Goal: Information Seeking & Learning: Find specific fact

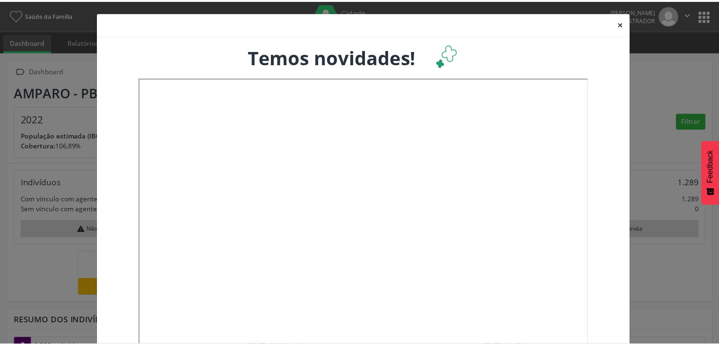
scroll to position [156, 237]
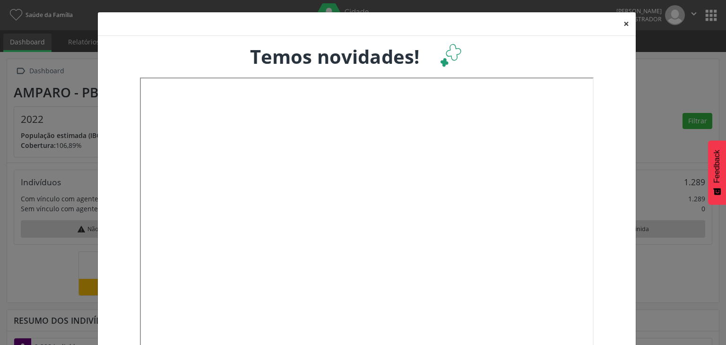
click at [621, 20] on button "×" at bounding box center [626, 23] width 19 height 23
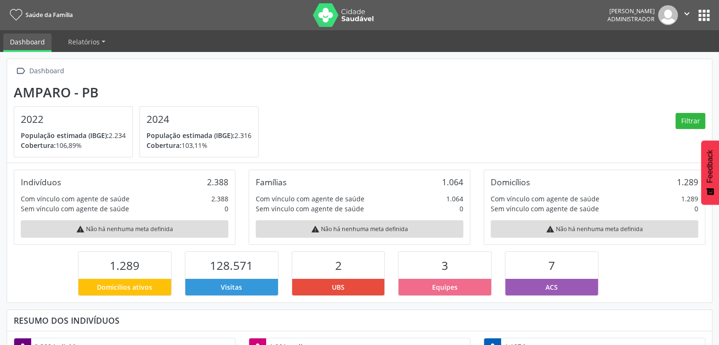
scroll to position [0, 0]
click at [702, 25] on div "[PERSON_NAME] Administrador  Configurações Sair apps" at bounding box center [660, 15] width 105 height 20
click at [708, 19] on button "apps" at bounding box center [704, 15] width 17 height 17
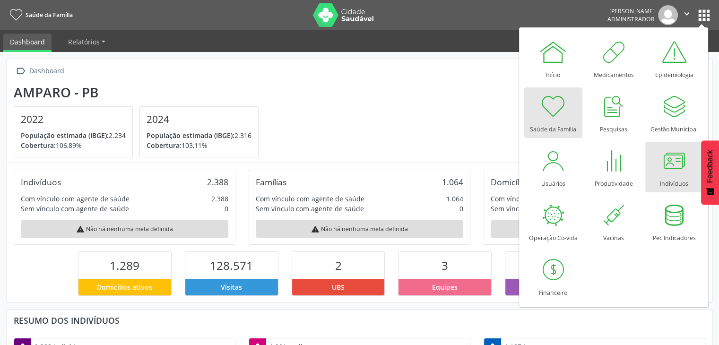
click at [677, 165] on div at bounding box center [674, 161] width 28 height 28
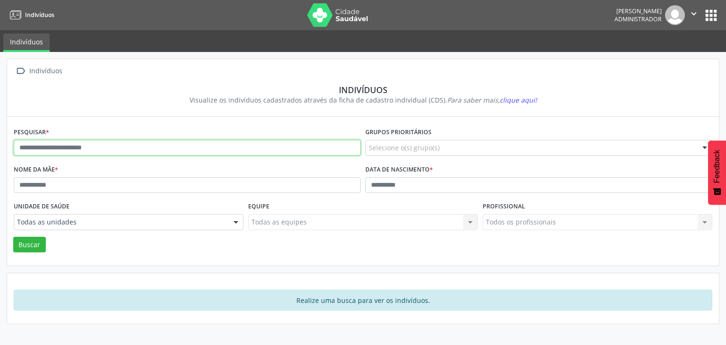
click at [132, 150] on input "text" at bounding box center [187, 148] width 347 height 16
type input "**********"
click at [13, 237] on button "Buscar" at bounding box center [29, 245] width 33 height 16
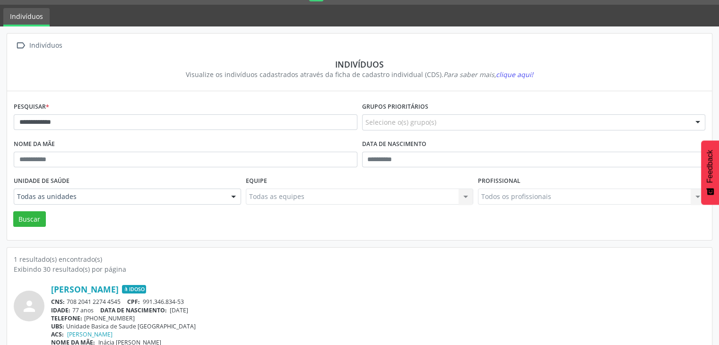
scroll to position [40, 0]
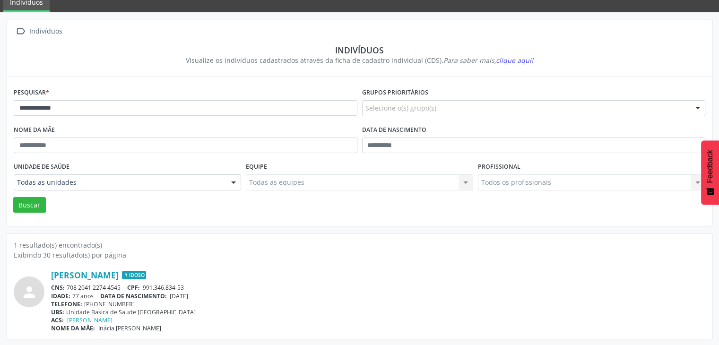
drag, startPoint x: 67, startPoint y: 285, endPoint x: 122, endPoint y: 287, distance: 55.4
click at [122, 287] on div "CNS: 708 2041 2274 4545 CPF: 991.346.834-53" at bounding box center [378, 288] width 654 height 8
copy div "708 2041 2274 4545"
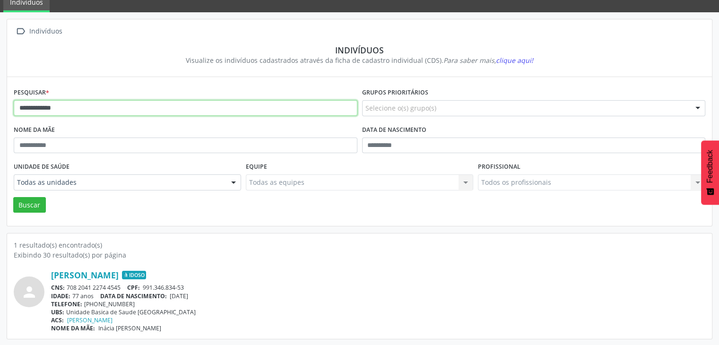
click at [70, 102] on input "**********" at bounding box center [186, 108] width 344 height 16
type input "**********"
click at [13, 197] on button "Buscar" at bounding box center [29, 205] width 33 height 16
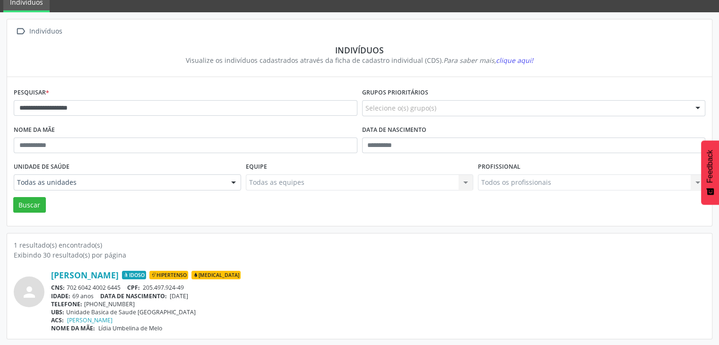
drag, startPoint x: 68, startPoint y: 285, endPoint x: 125, endPoint y: 286, distance: 57.7
click at [125, 286] on div "CNS: 702 6042 4002 6445 CPF: 205.497.924-49" at bounding box center [378, 288] width 654 height 8
copy div "702 6042 4002 6445"
drag, startPoint x: 172, startPoint y: 294, endPoint x: 209, endPoint y: 294, distance: 36.4
click at [209, 294] on div "IDADE: 69 anos DATA DE NASCIMENTO: [DEMOGRAPHIC_DATA]" at bounding box center [378, 296] width 654 height 8
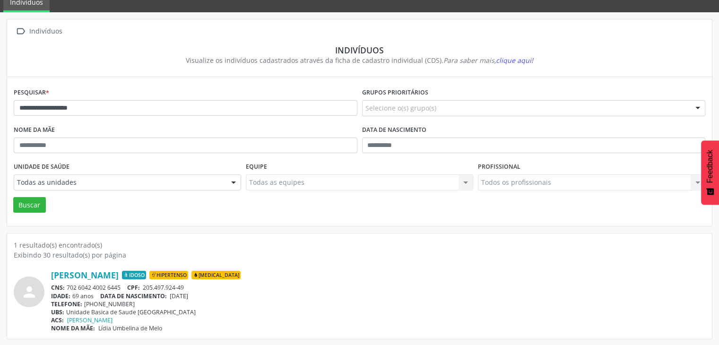
copy span "[DATE]"
